Goal: Information Seeking & Learning: Learn about a topic

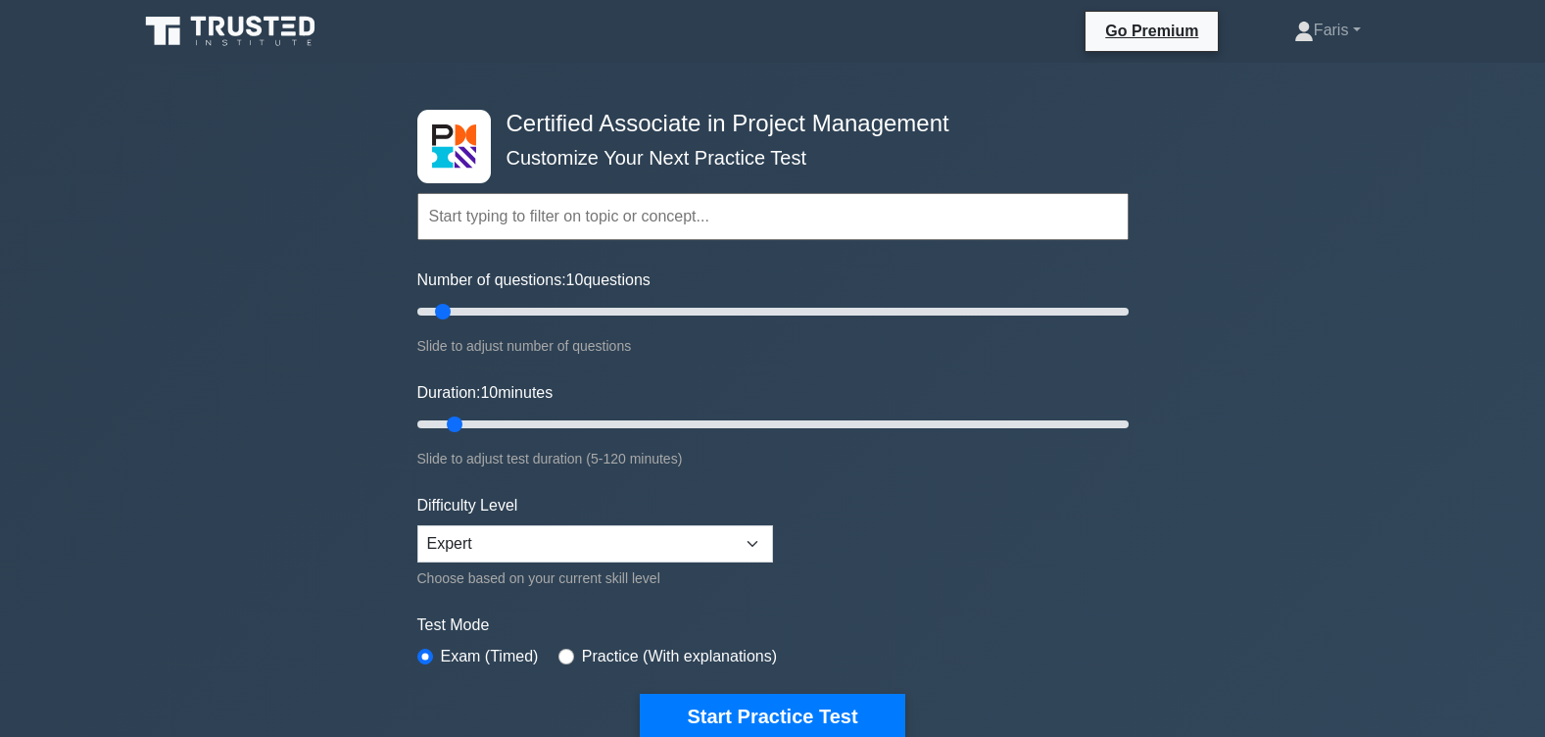
click at [514, 218] on input "text" at bounding box center [772, 216] width 711 height 47
click at [622, 226] on input "text" at bounding box center [772, 216] width 711 height 47
click at [492, 217] on input "text" at bounding box center [772, 216] width 711 height 47
click at [468, 217] on input "text" at bounding box center [772, 216] width 711 height 47
click at [585, 210] on input "full cism exam" at bounding box center [772, 216] width 711 height 47
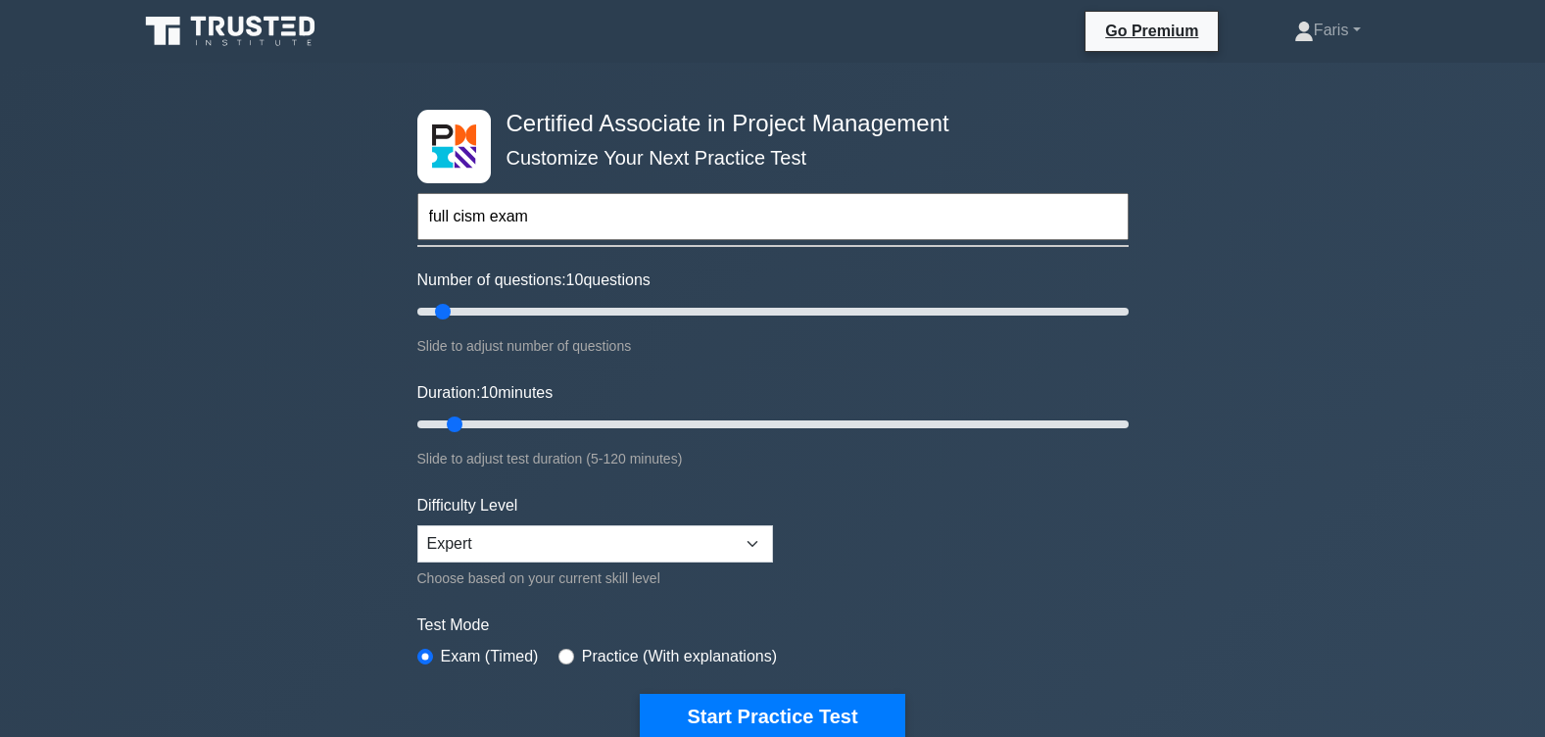
type input "full cism exam"
click at [1030, 627] on label "Test Mode" at bounding box center [772, 625] width 711 height 24
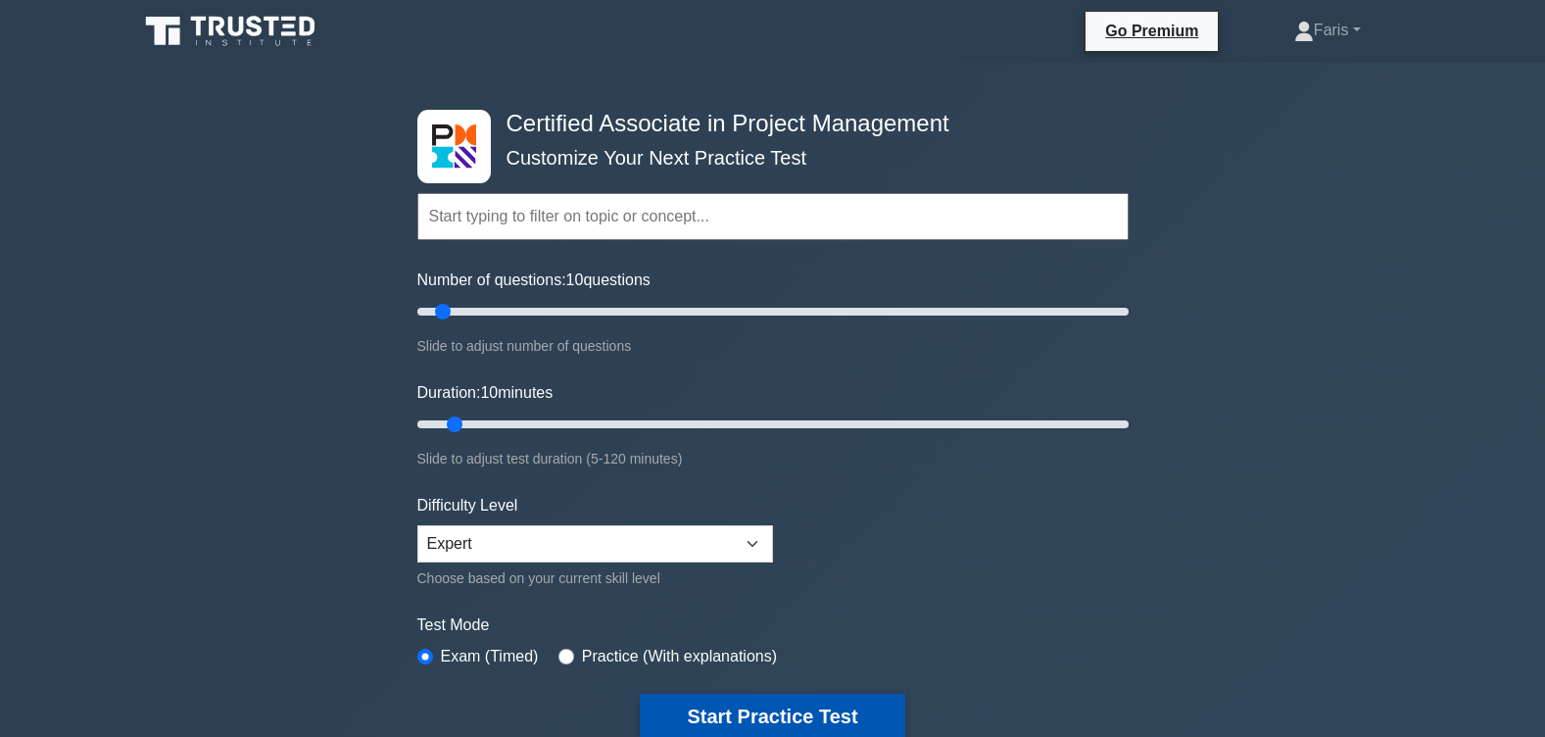
click at [780, 711] on button "Start Practice Test" at bounding box center [772, 716] width 265 height 45
click at [1358, 26] on link "Faris" at bounding box center [1327, 30] width 161 height 39
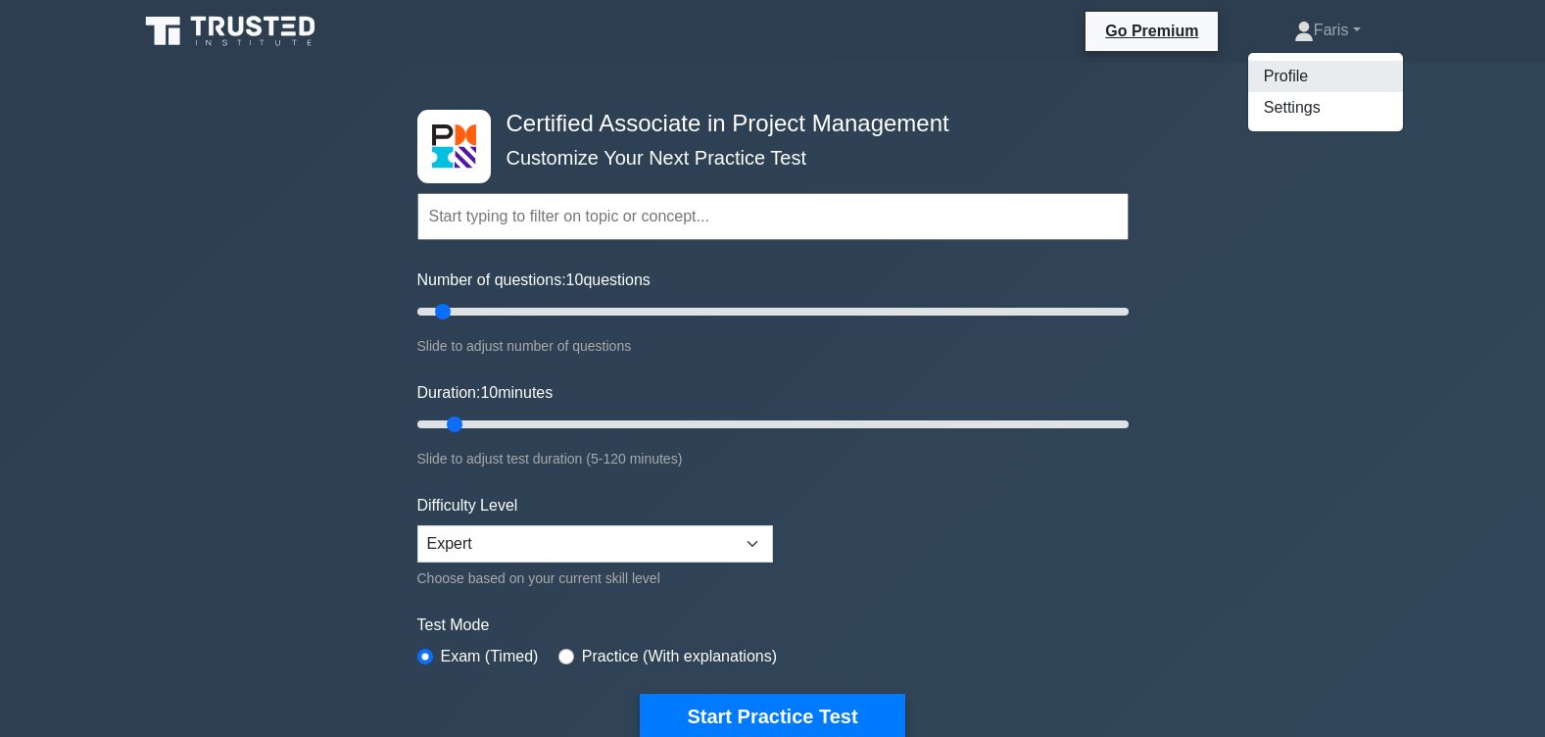
click at [1299, 79] on link "Profile" at bounding box center [1325, 76] width 155 height 31
